Goal: Task Accomplishment & Management: Use online tool/utility

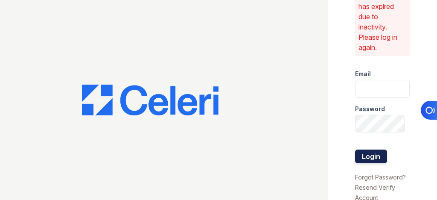
type input "[EMAIL_ADDRESS][DOMAIN_NAME]"
click at [377, 156] on button "Login" at bounding box center [371, 156] width 32 height 14
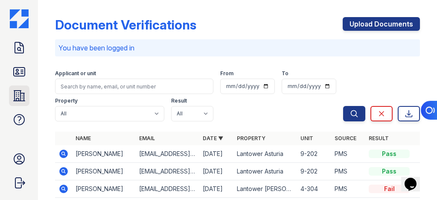
click at [16, 93] on icon at bounding box center [19, 96] width 14 height 14
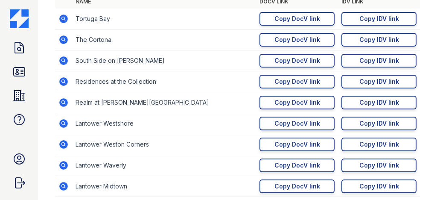
scroll to position [205, 0]
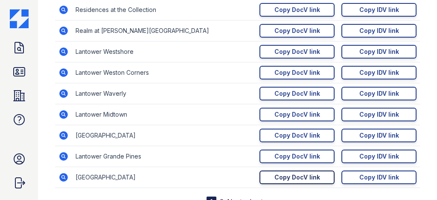
click at [282, 175] on div "Copy DocV link" at bounding box center [297, 177] width 46 height 9
